Goal: Task Accomplishment & Management: Use online tool/utility

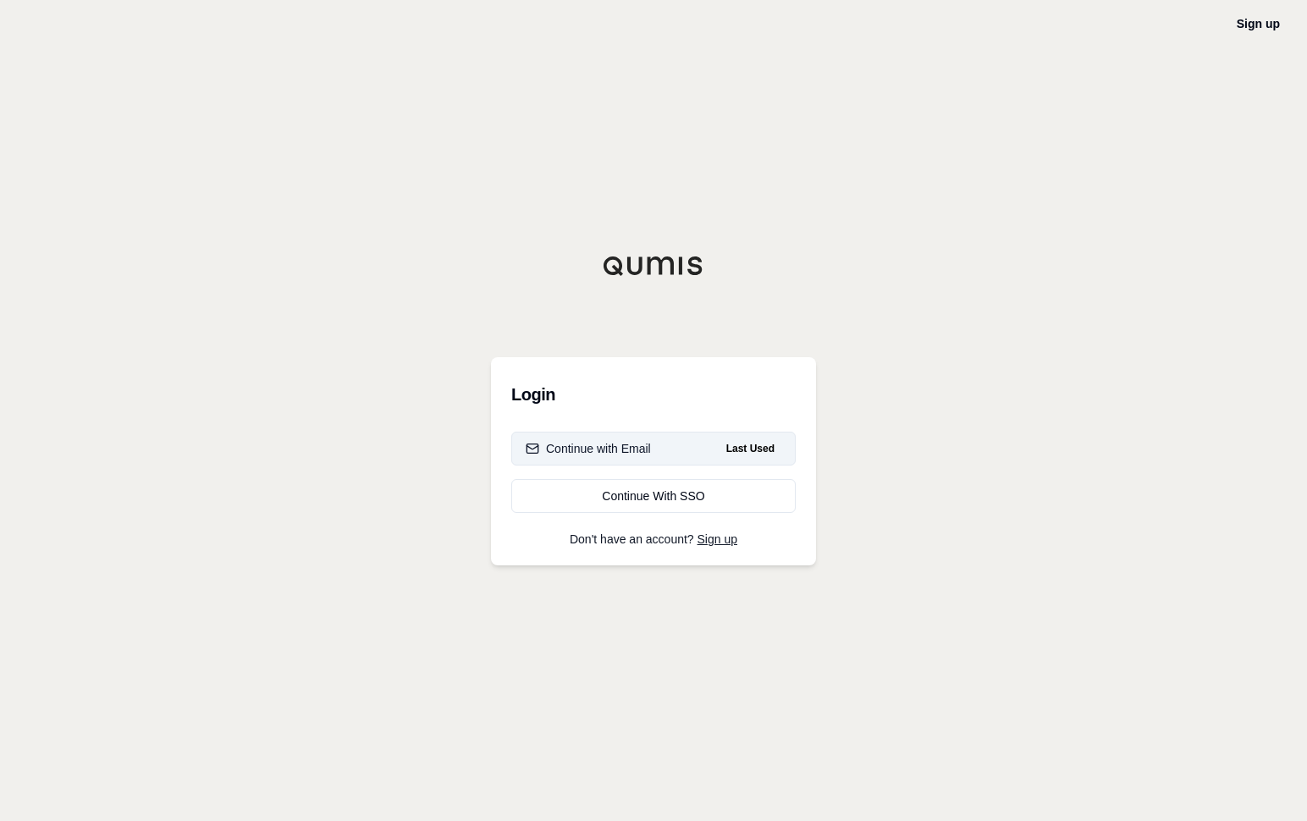
click at [639, 440] on div "Continue with Email" at bounding box center [588, 448] width 125 height 17
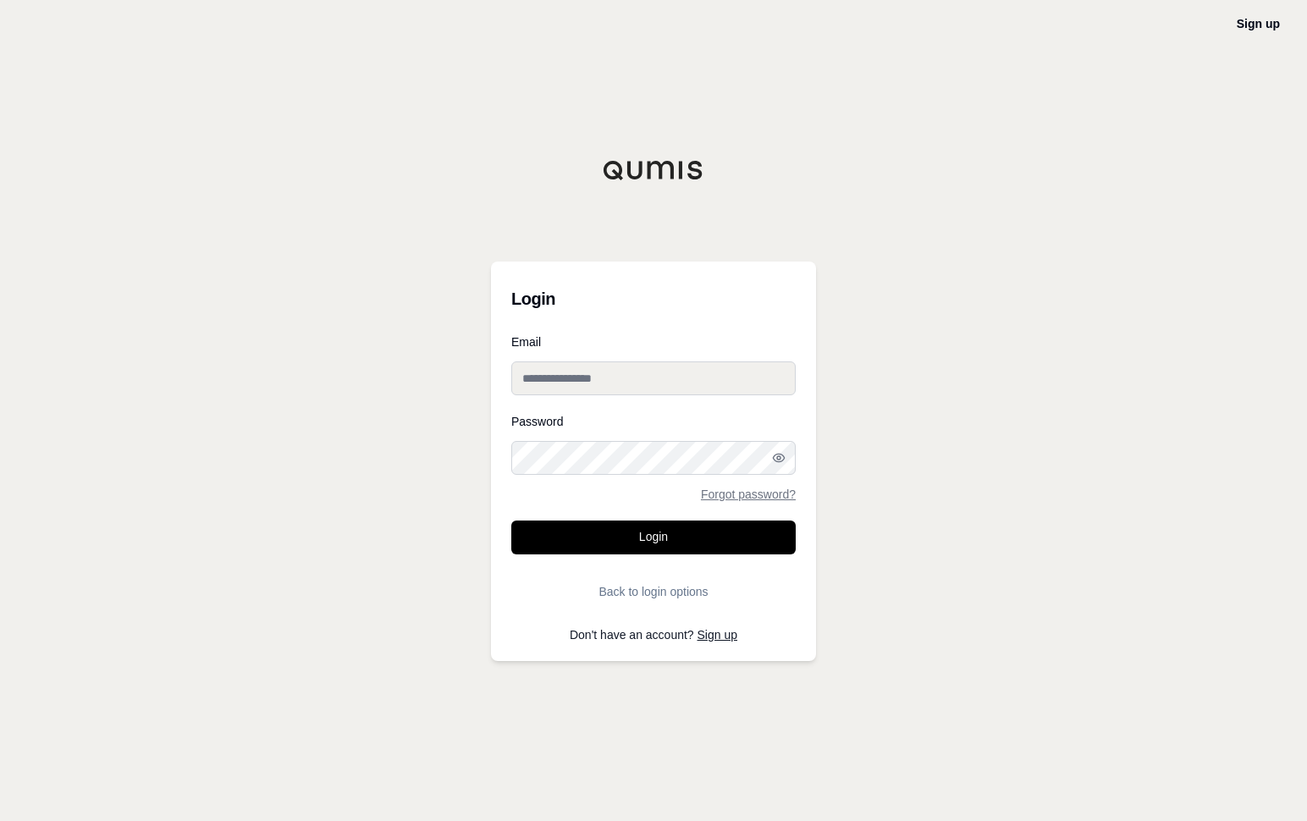
type input "**********"
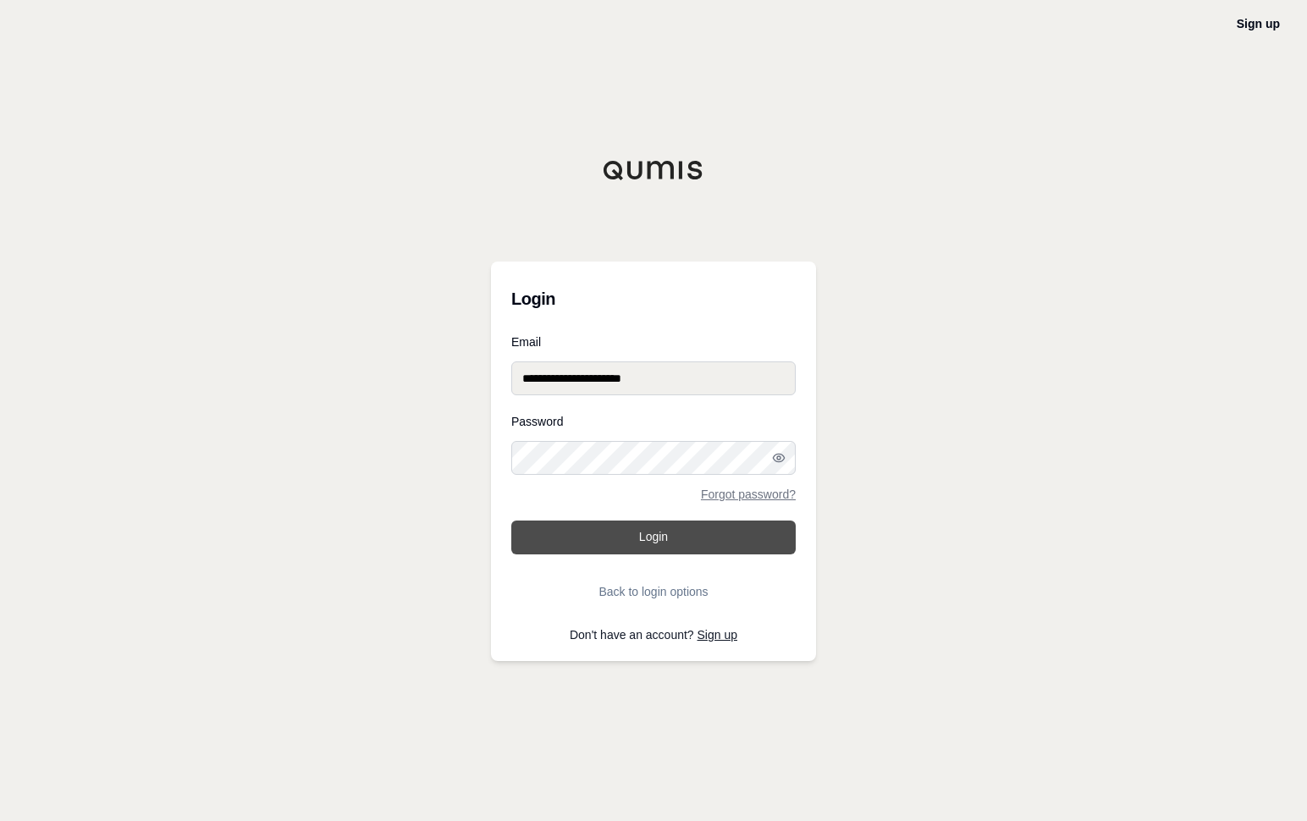
click at [634, 532] on button "Login" at bounding box center [653, 538] width 284 height 34
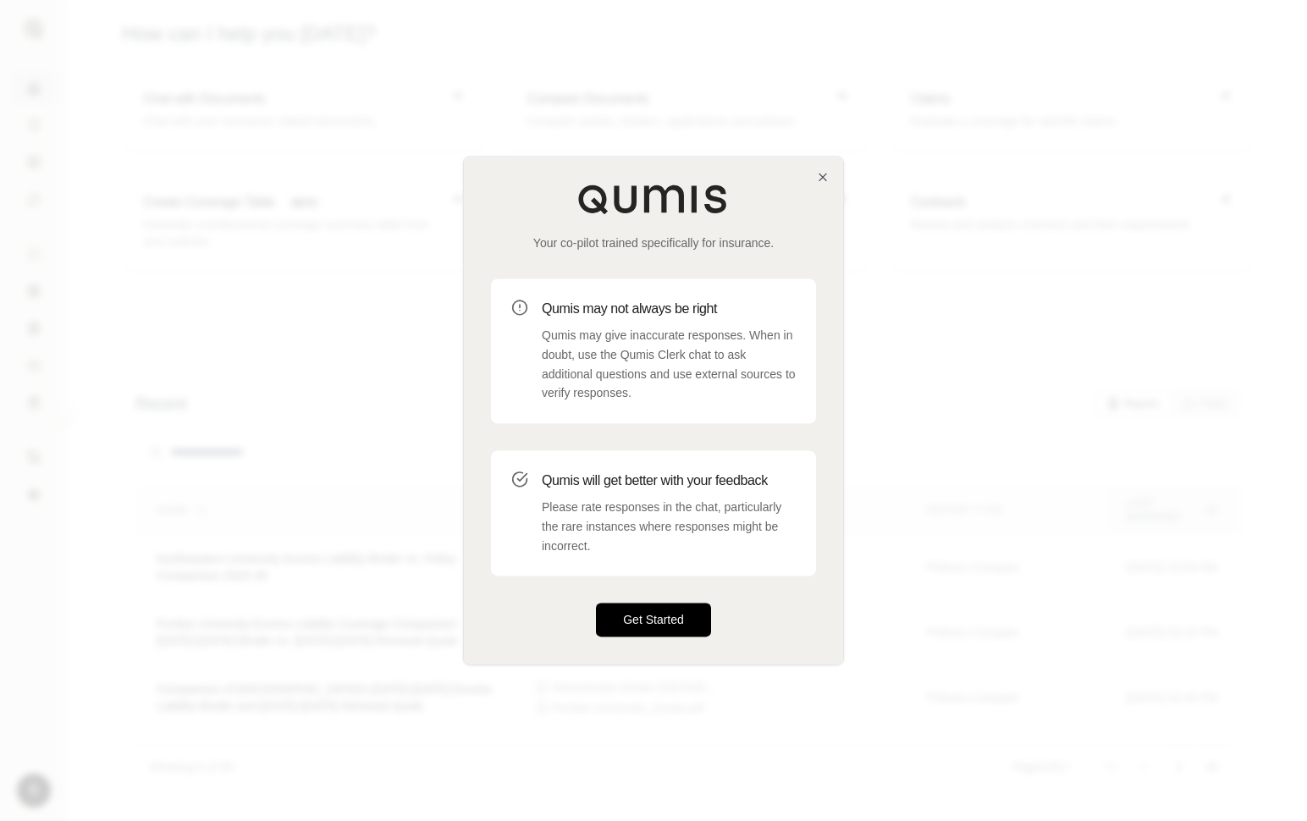
click at [674, 614] on button "Get Started" at bounding box center [653, 621] width 115 height 34
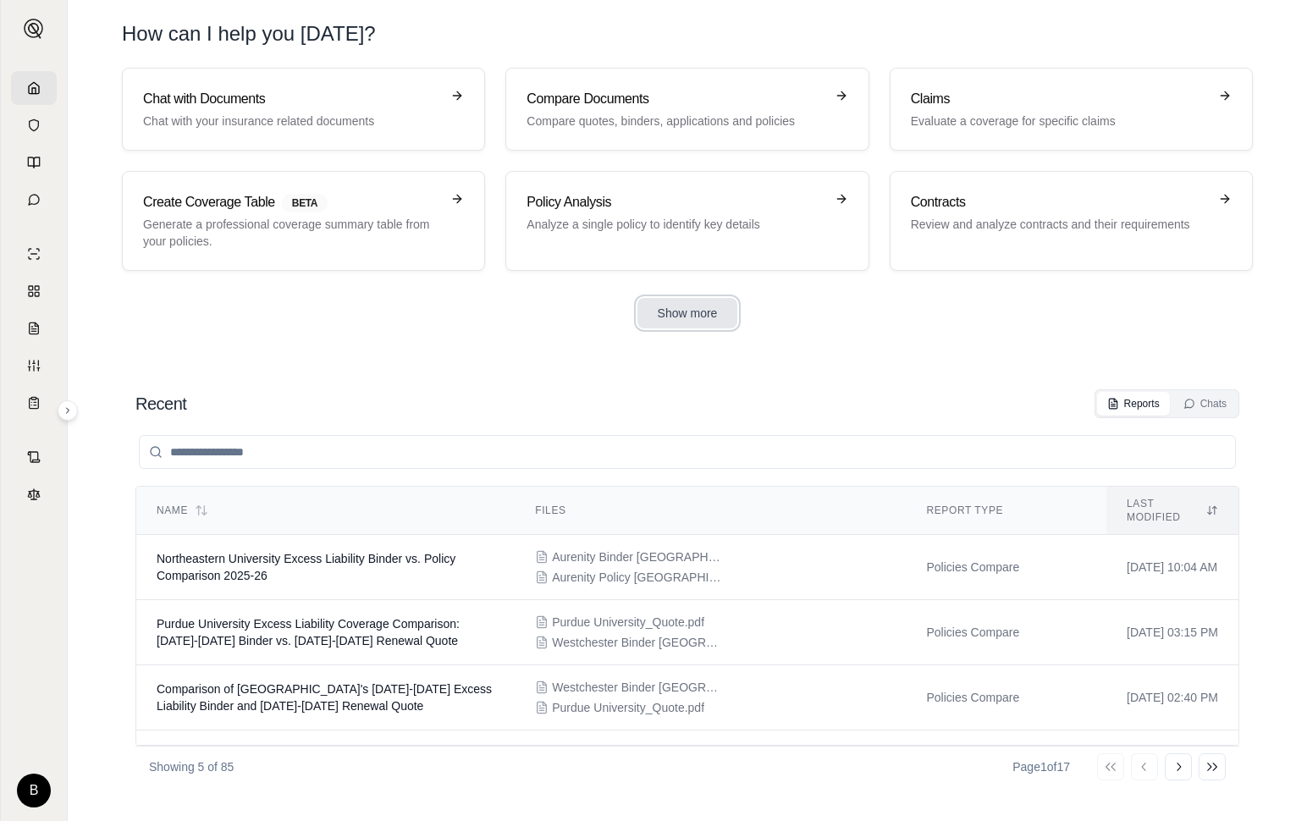
click at [674, 323] on button "Show more" at bounding box center [687, 313] width 101 height 30
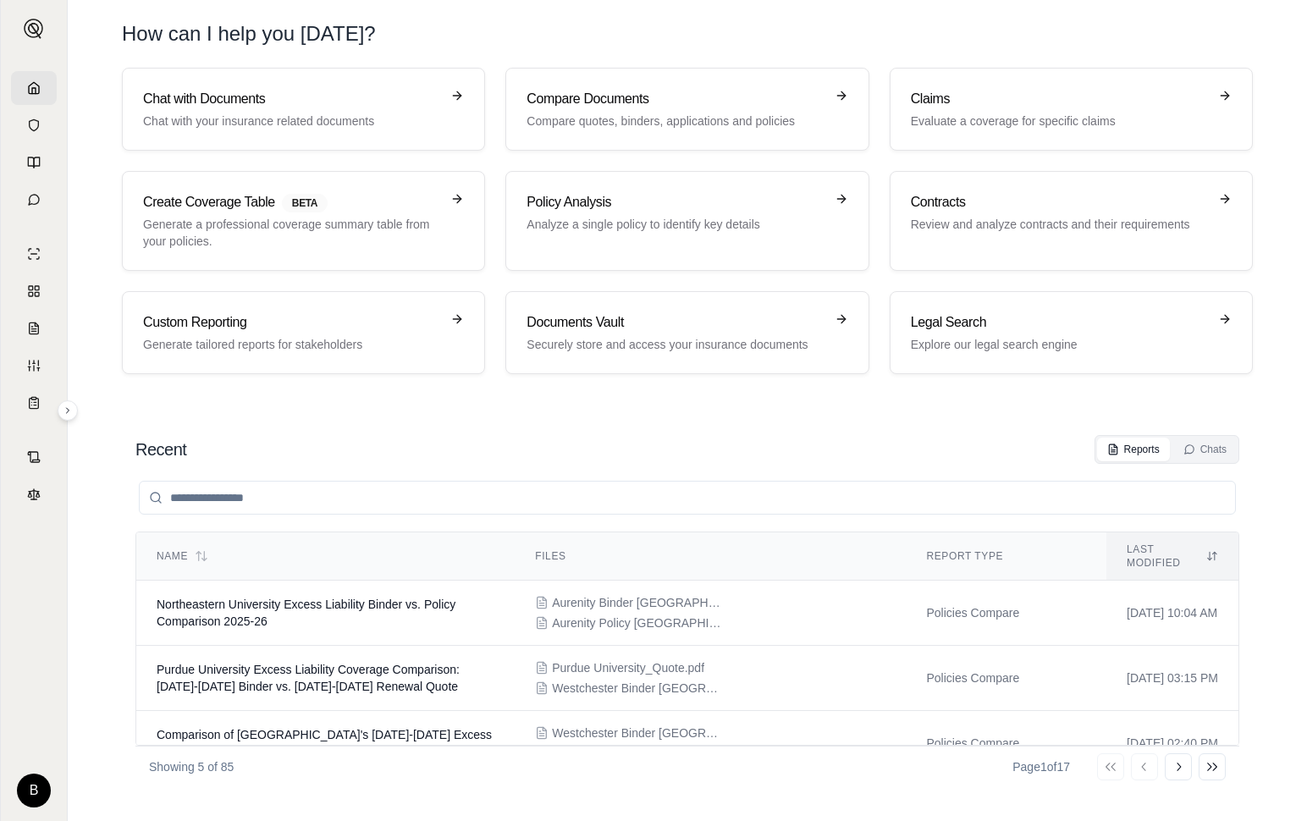
click at [130, 414] on section "Recent Reports Chats Name Files Report Type Last modified Northeastern Universi…" at bounding box center [687, 611] width 1226 height 420
